Goal: Task Accomplishment & Management: Manage account settings

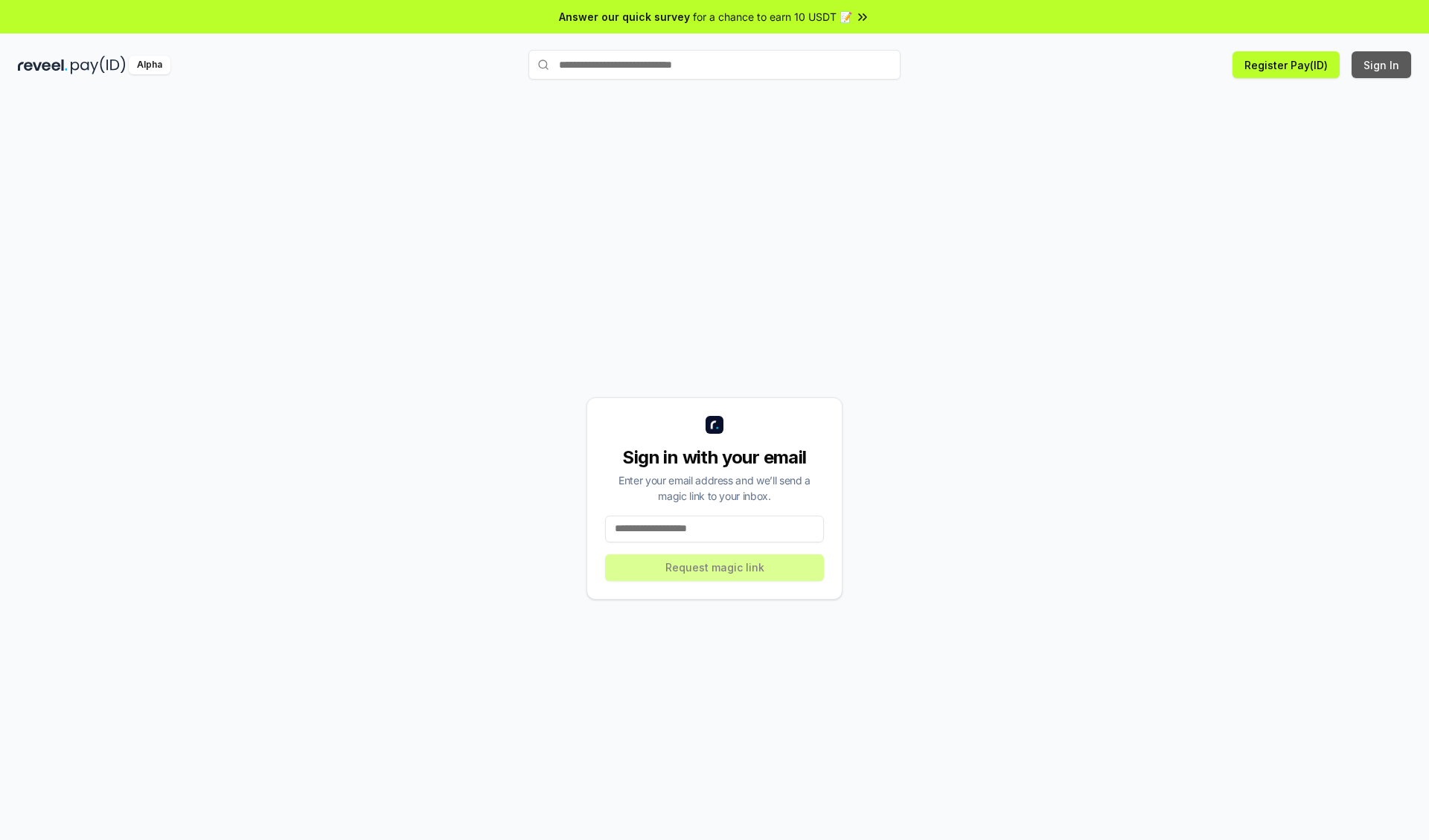
click at [1382, 65] on button "Sign In" at bounding box center [1381, 64] width 60 height 26
type input "**********"
click at [715, 567] on button "Request magic link" at bounding box center [715, 568] width 219 height 26
